Goal: Information Seeking & Learning: Find specific fact

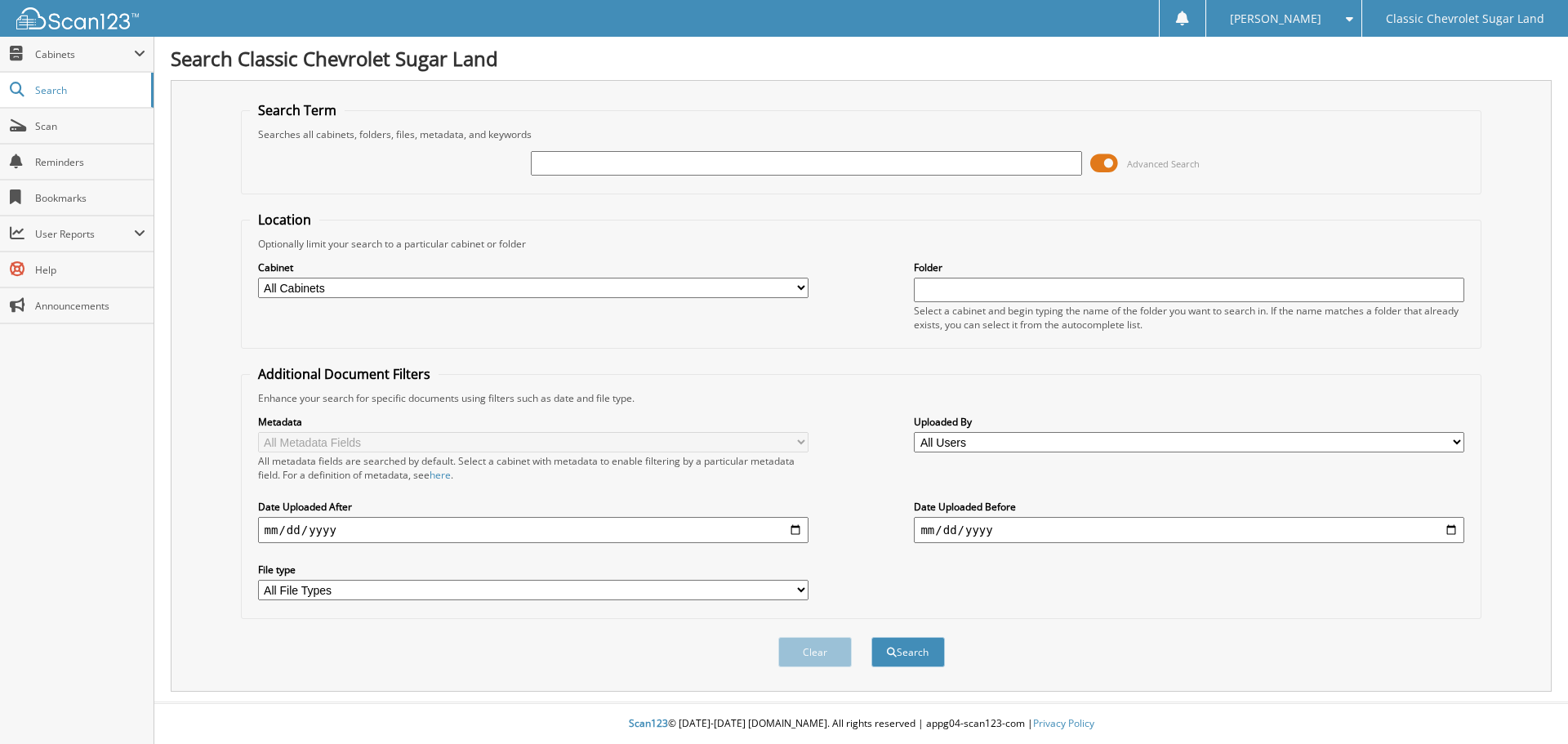
click at [592, 164] on input "text" at bounding box center [806, 163] width 551 height 25
type input "MUNI231223"
click at [871, 636] on button "Search" at bounding box center [908, 651] width 73 height 30
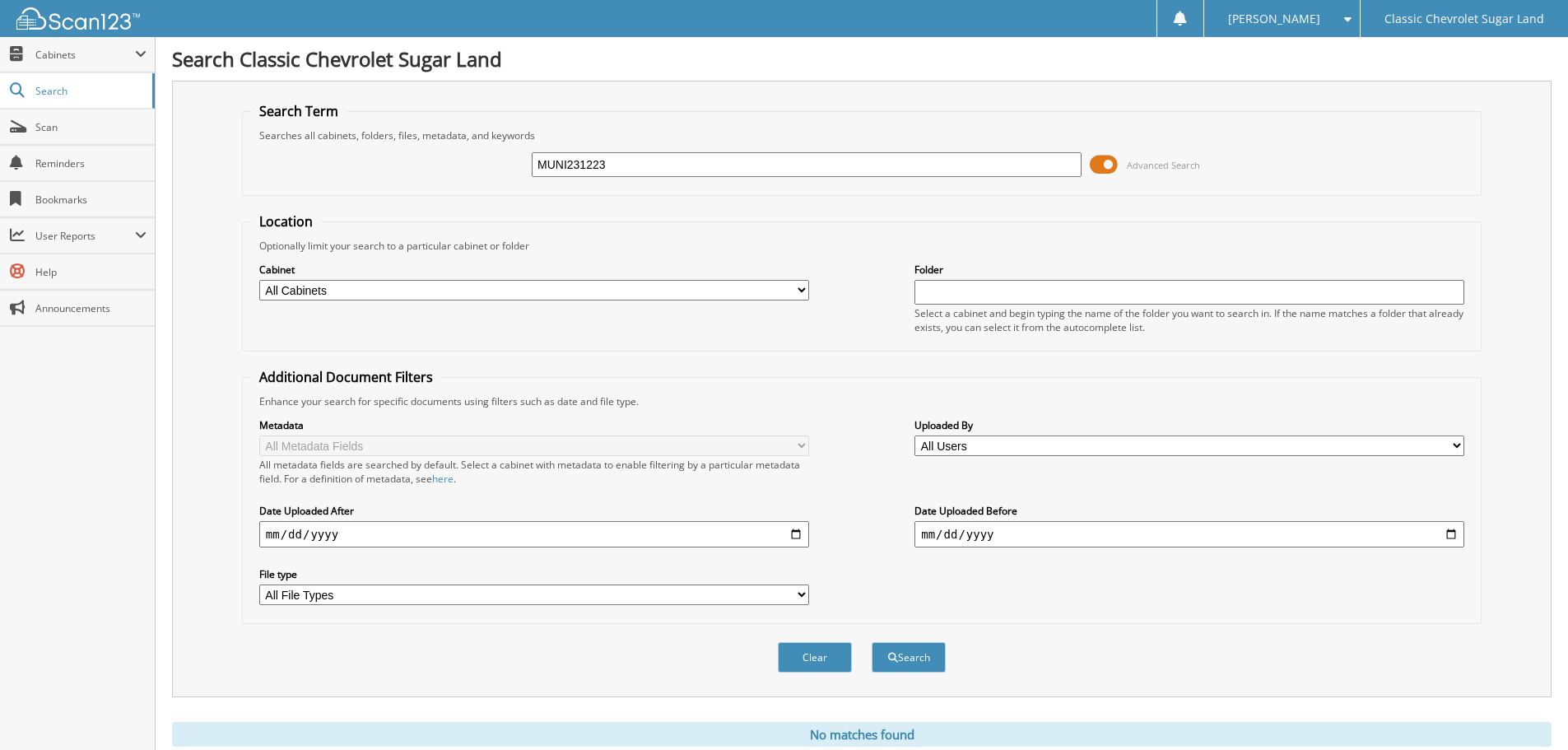
scroll to position [55, 0]
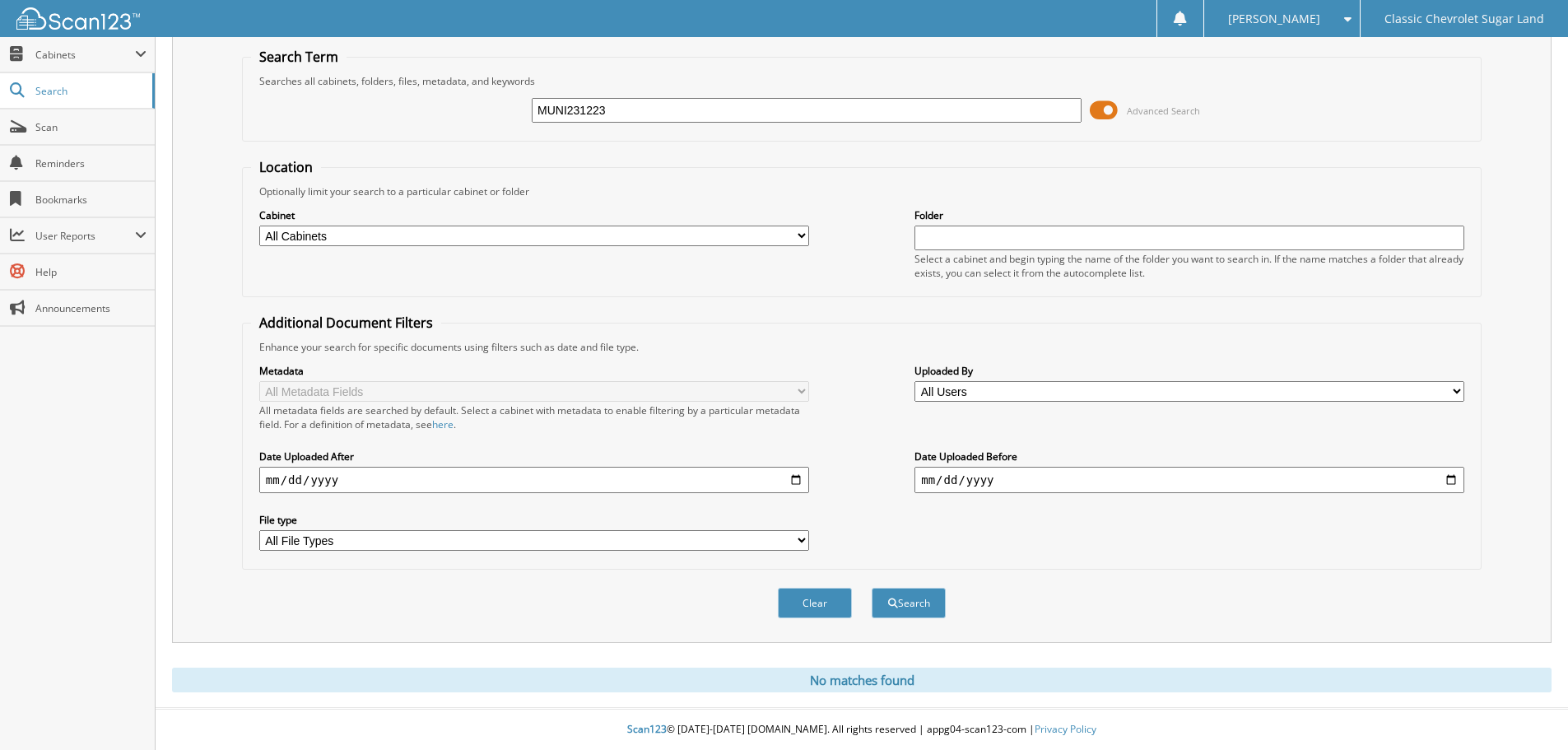
drag, startPoint x: 564, startPoint y: 107, endPoint x: 586, endPoint y: 109, distance: 22.1
click at [586, 109] on input "MUNI231223" at bounding box center [806, 110] width 550 height 25
click at [651, 109] on input "MUNI231223" at bounding box center [806, 110] width 550 height 25
drag, startPoint x: 651, startPoint y: 109, endPoint x: 496, endPoint y: 105, distance: 155.1
click at [496, 105] on div "MUNI231223 Advanced Search" at bounding box center [862, 110] width 1221 height 45
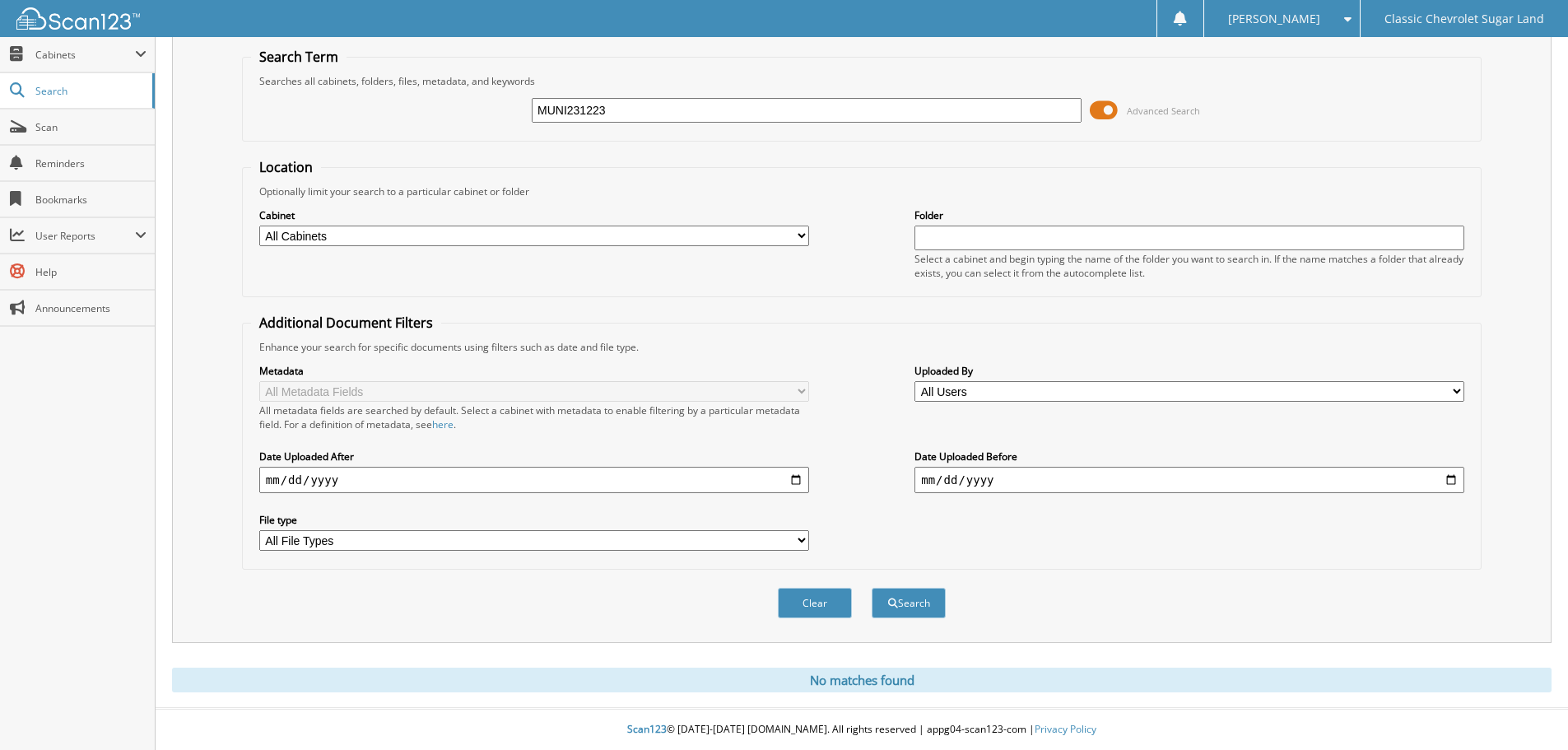
click at [704, 132] on fieldset "Search Term Searches all cabinets, folders, files, metadata, and keywords MUNI2…" at bounding box center [861, 94] width 1239 height 94
click at [660, 108] on input "MUNI231223" at bounding box center [806, 110] width 550 height 25
drag, startPoint x: 660, startPoint y: 108, endPoint x: 473, endPoint y: 97, distance: 187.3
click at [473, 97] on div "MUNI231223 Advanced Search" at bounding box center [862, 110] width 1221 height 45
click at [1094, 107] on span at bounding box center [1104, 110] width 28 height 25
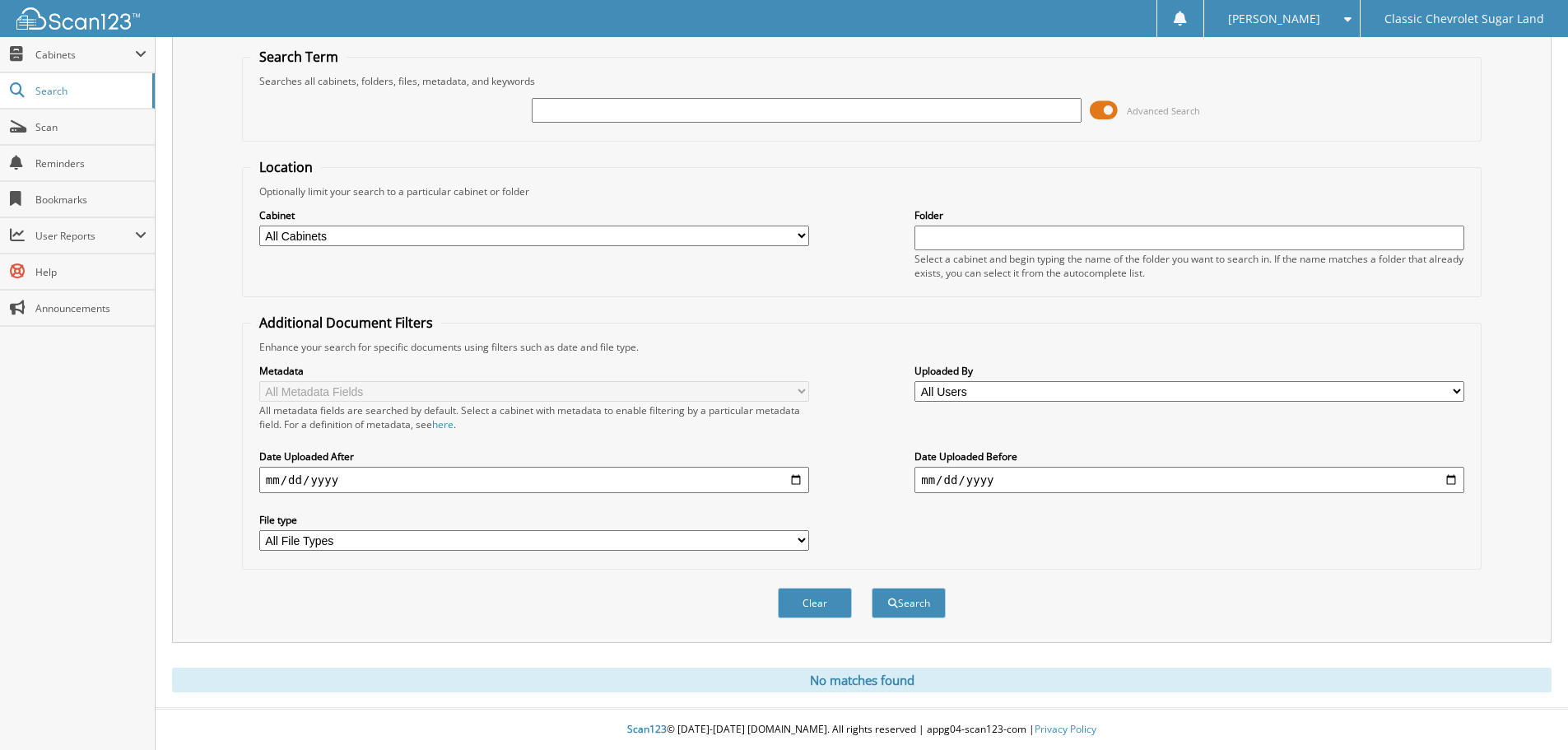
scroll to position [0, 0]
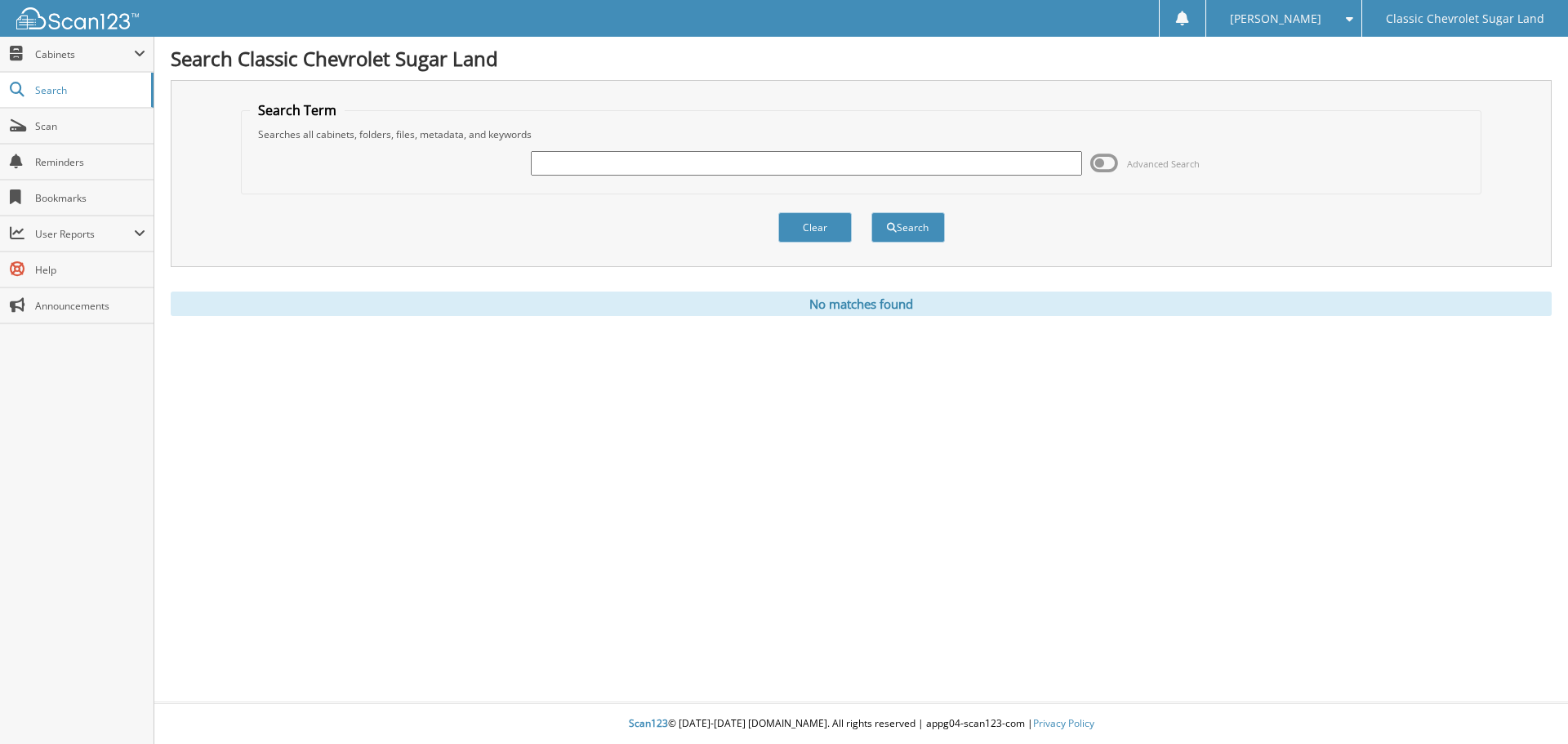
click at [1113, 162] on span at bounding box center [1104, 163] width 28 height 25
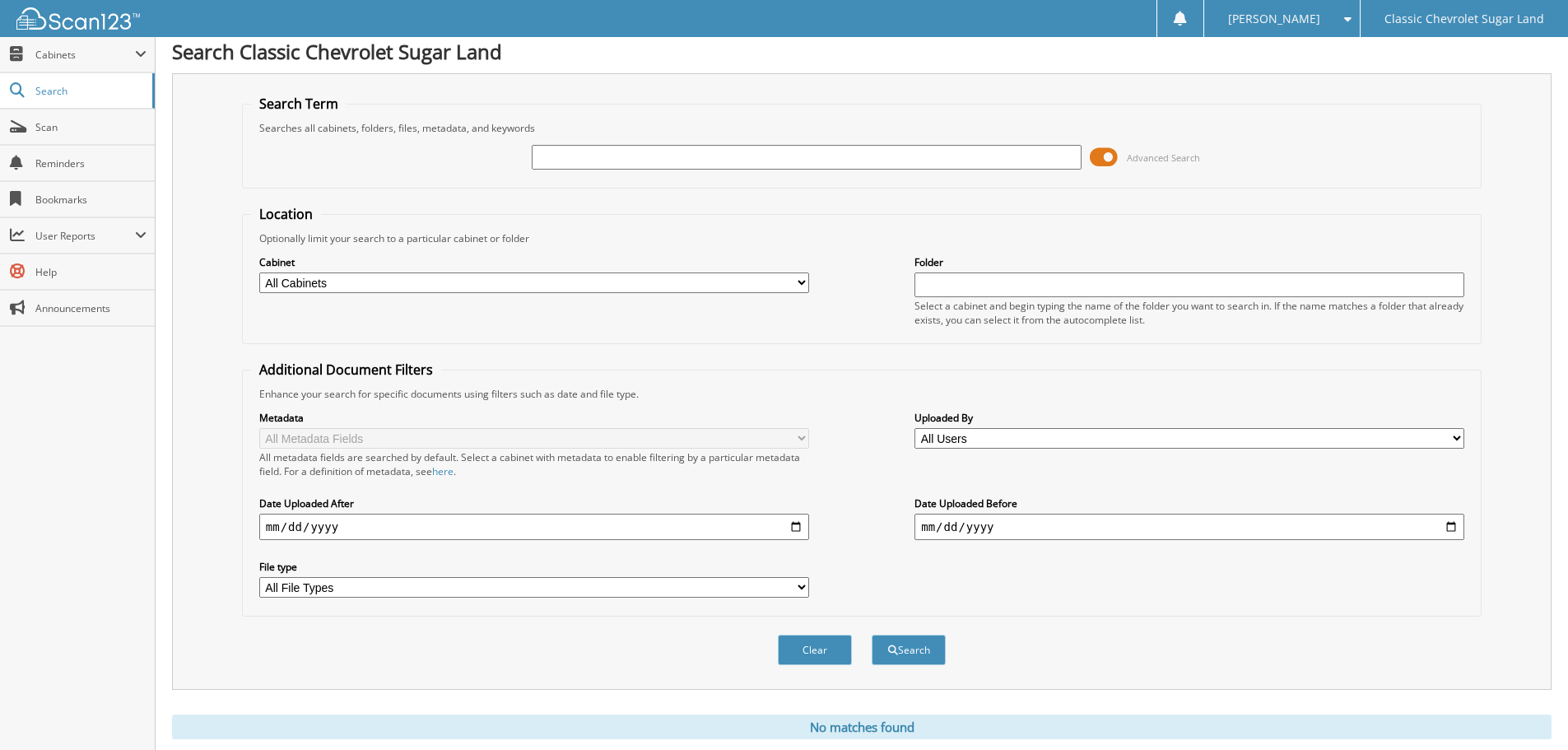
scroll to position [55, 0]
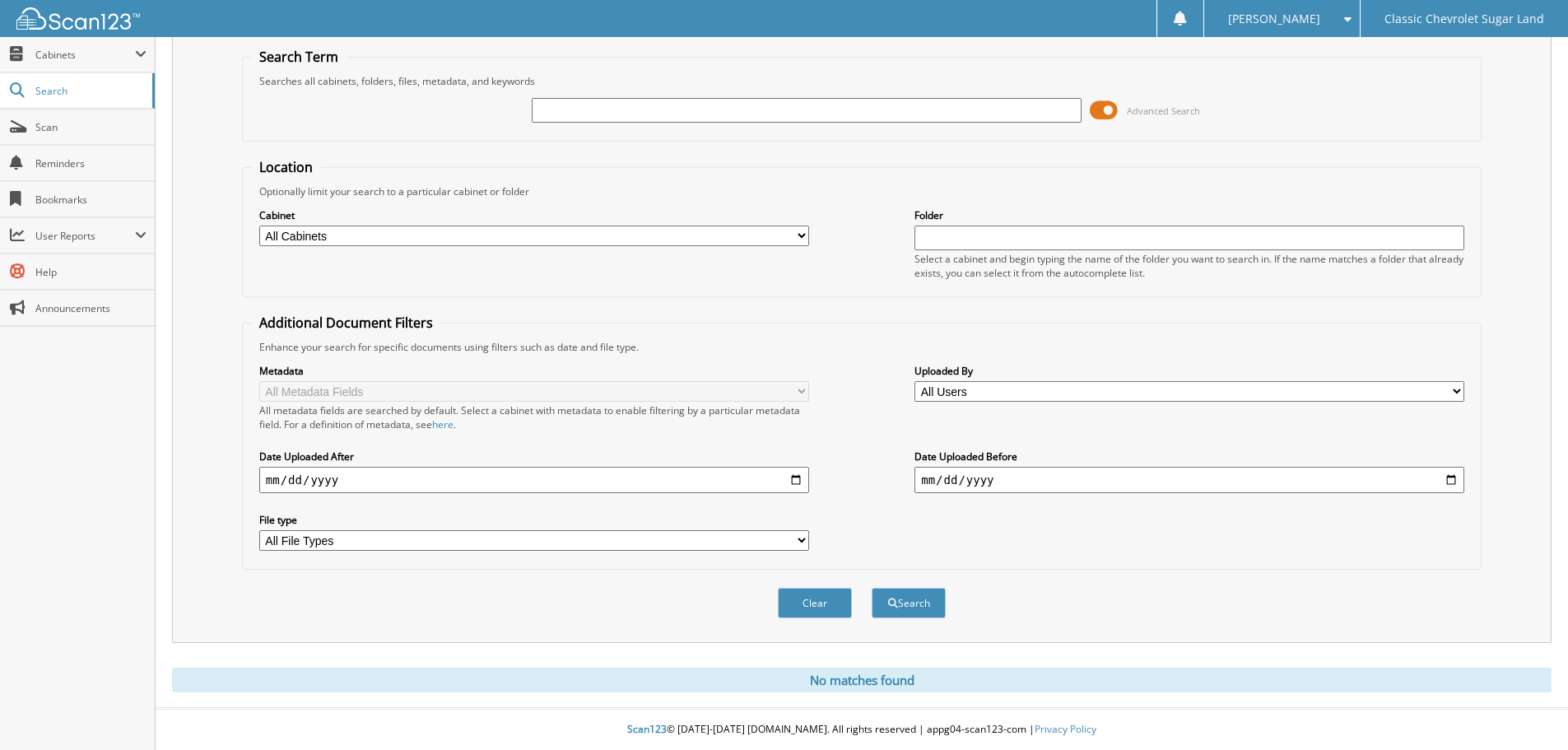
click at [414, 237] on select "All Cabinets DEAD DEALS PARTS SERVICE RO Needs Filing" at bounding box center [533, 236] width 550 height 21
click at [429, 238] on select "All Cabinets DEAD DEALS PARTS SERVICE RO Needs Filing" at bounding box center [533, 236] width 550 height 21
click at [637, 108] on input "text" at bounding box center [806, 110] width 550 height 25
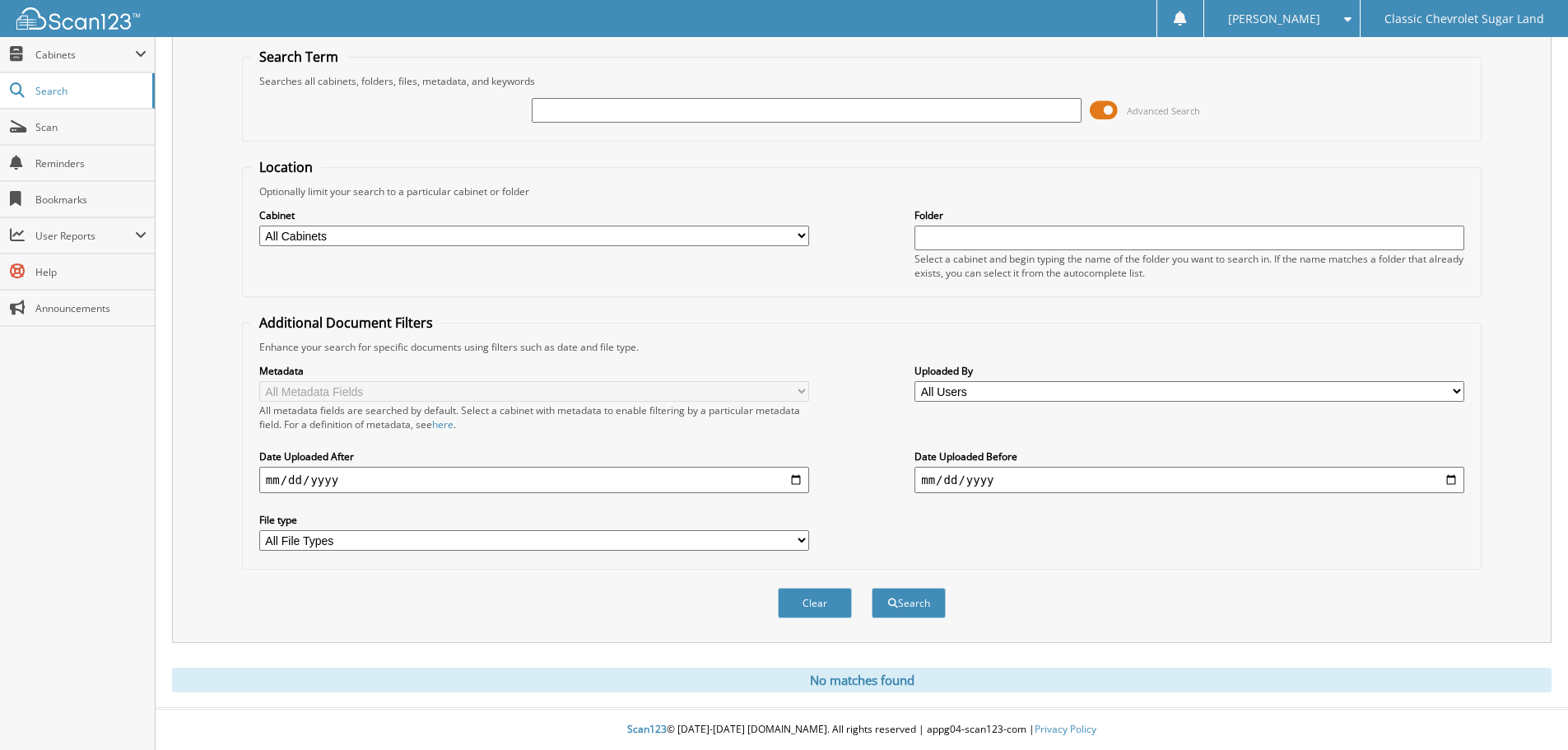
click at [802, 483] on input "date" at bounding box center [533, 480] width 550 height 27
click at [796, 482] on input "date" at bounding box center [533, 480] width 550 height 27
click at [887, 469] on div "Metadata All Metadata Fields All metadata fields are searched by default. Selec…" at bounding box center [862, 457] width 1221 height 206
click at [569, 100] on input "text" at bounding box center [806, 110] width 550 height 25
type input "MUNI231223"
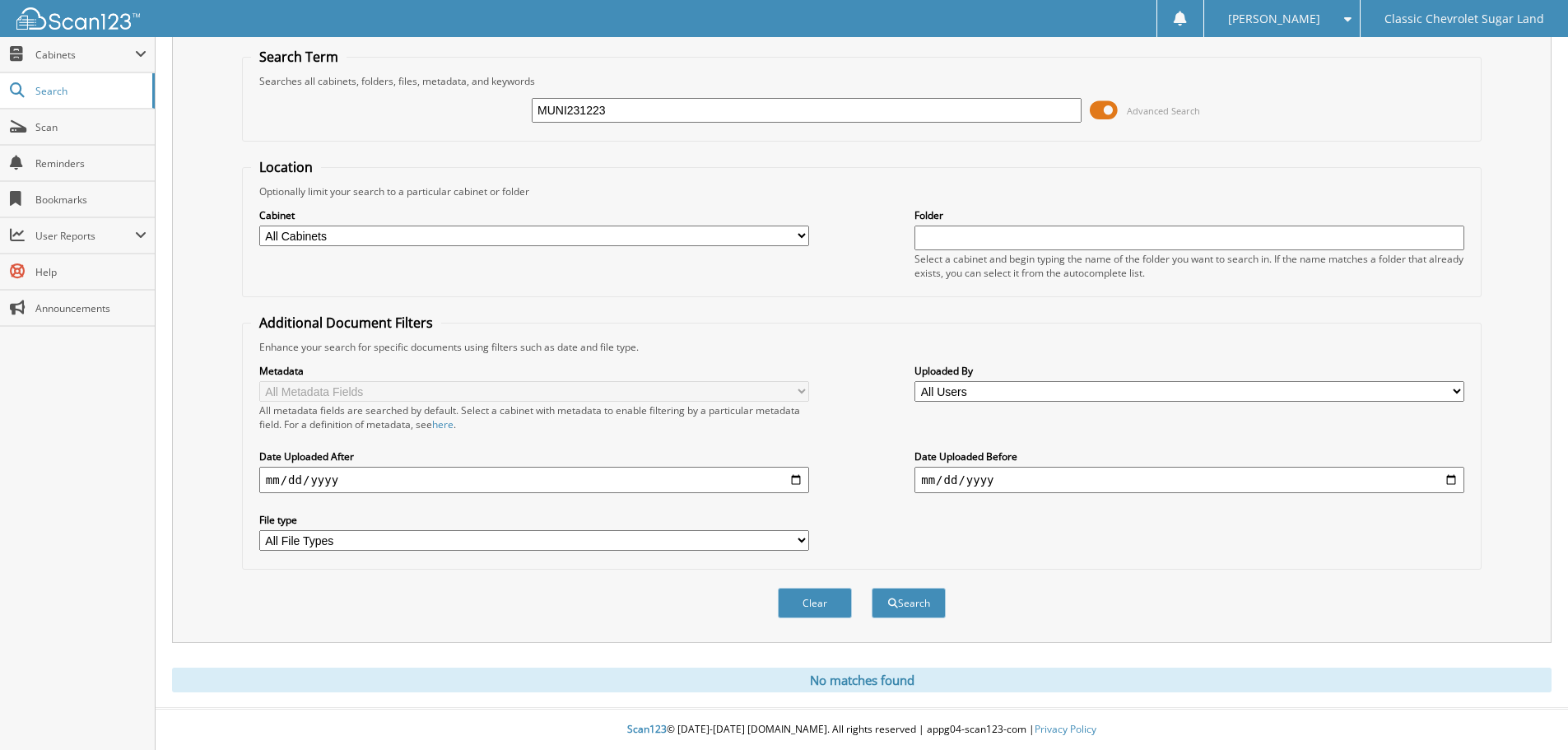
click at [871, 587] on button "Search" at bounding box center [908, 602] width 74 height 30
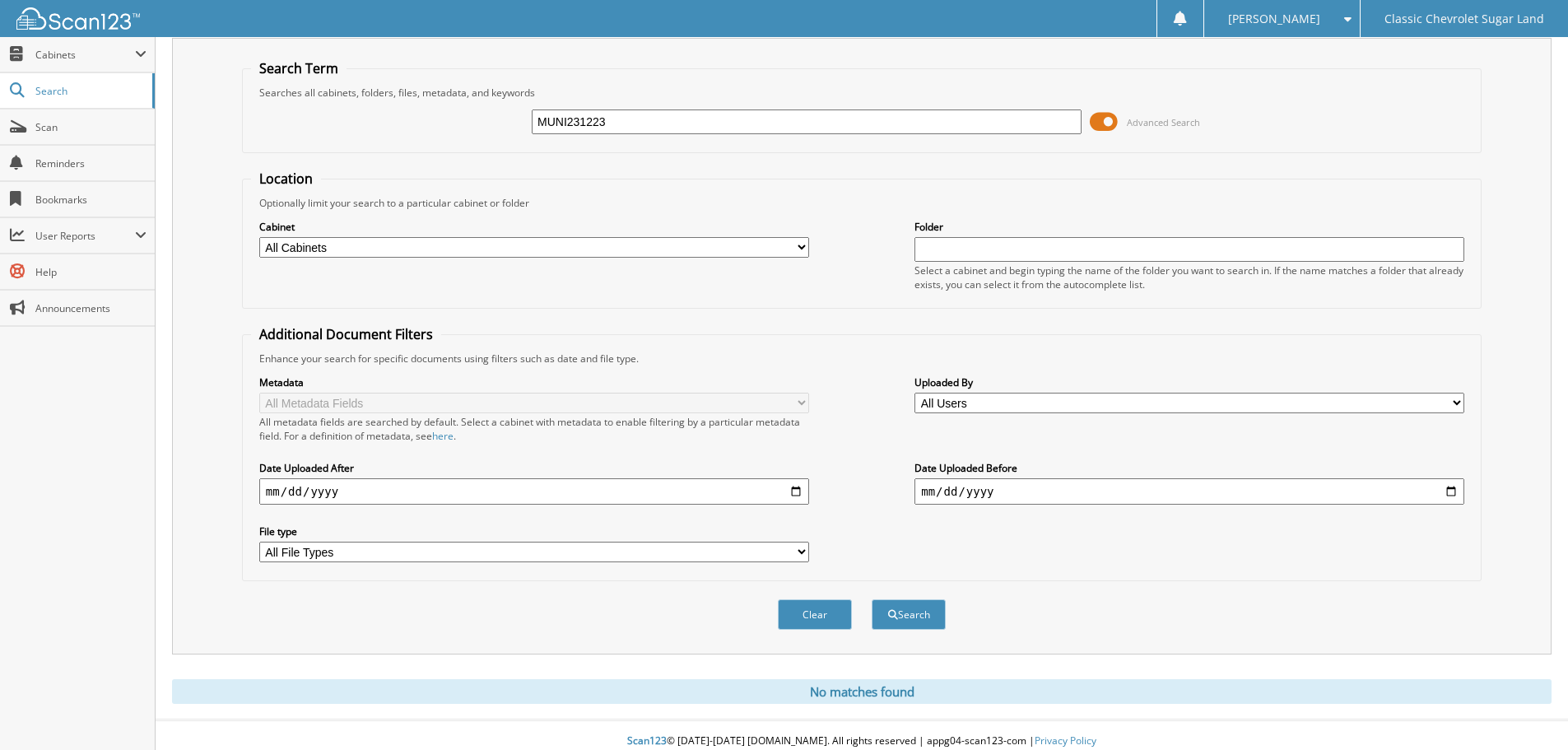
scroll to position [55, 0]
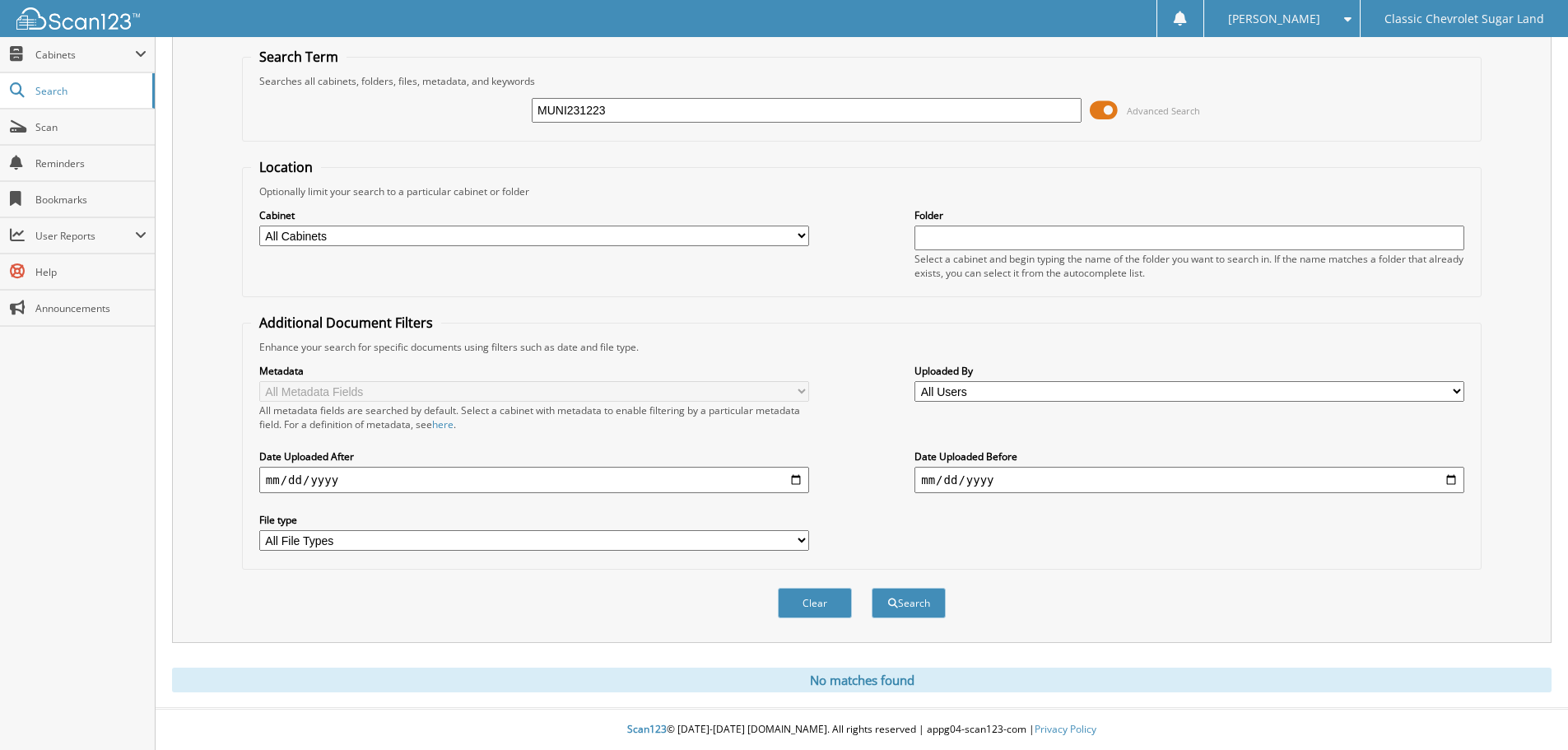
drag, startPoint x: 864, startPoint y: 670, endPoint x: 864, endPoint y: 678, distance: 8.0
click at [864, 672] on div "No matches found" at bounding box center [862, 679] width 1380 height 25
click at [864, 679] on div "No matches found" at bounding box center [862, 679] width 1380 height 25
